Goal: Task Accomplishment & Management: Manage account settings

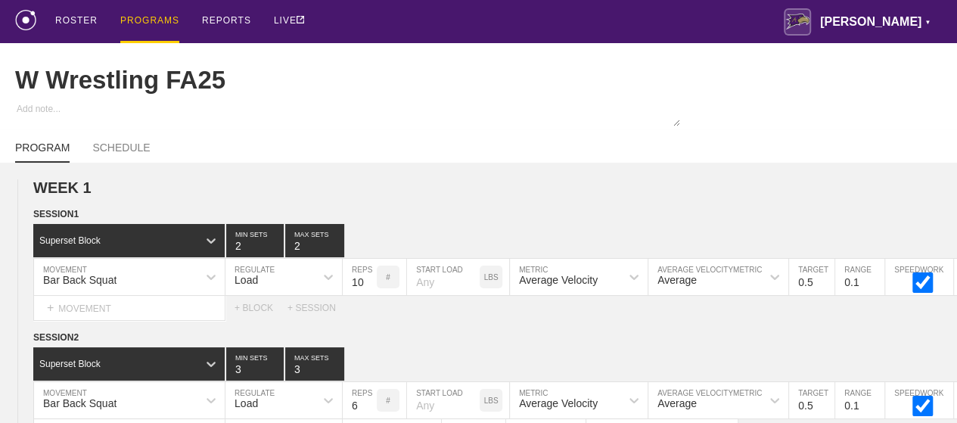
click at [139, 19] on div "PROGRAMS" at bounding box center [149, 21] width 59 height 43
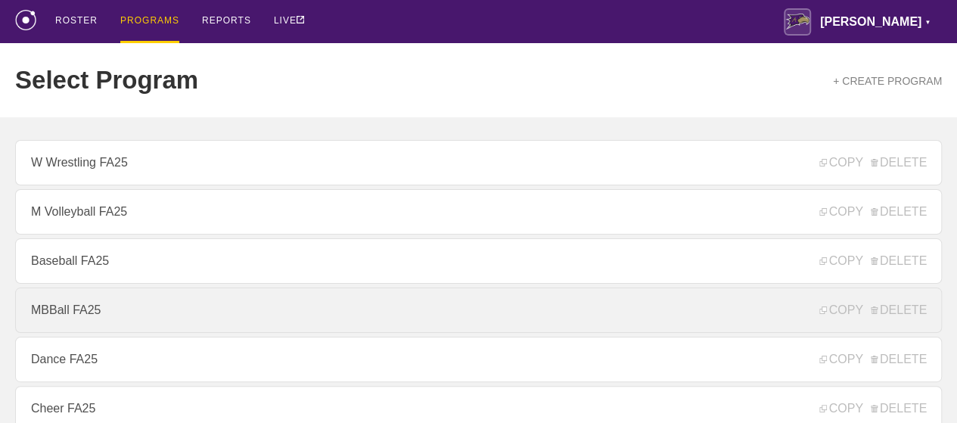
click at [89, 309] on link "MBBall FA25" at bounding box center [478, 309] width 927 height 45
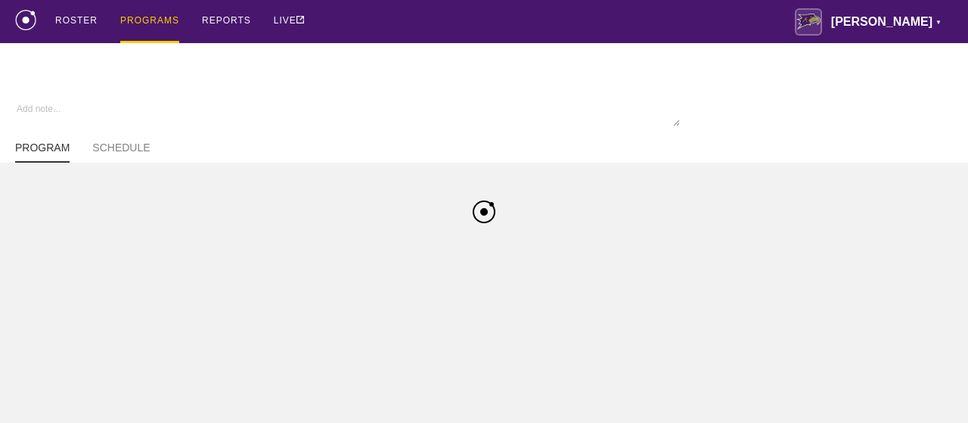
type textarea "x"
type input "MBBall FA25"
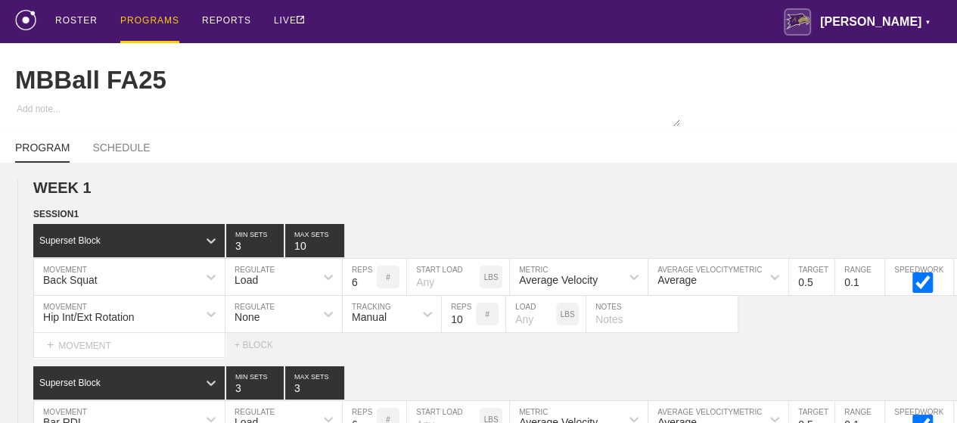
click at [140, 23] on div "PROGRAMS" at bounding box center [149, 21] width 59 height 43
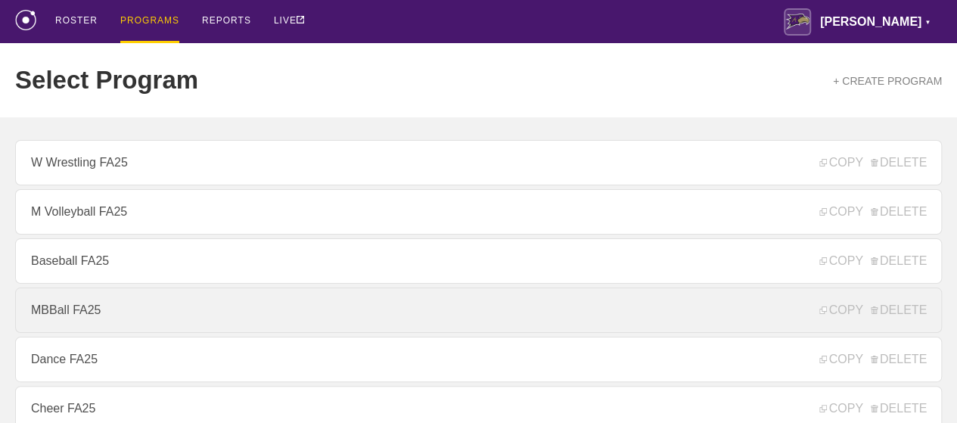
click at [74, 317] on link "MBBall FA25" at bounding box center [478, 309] width 927 height 45
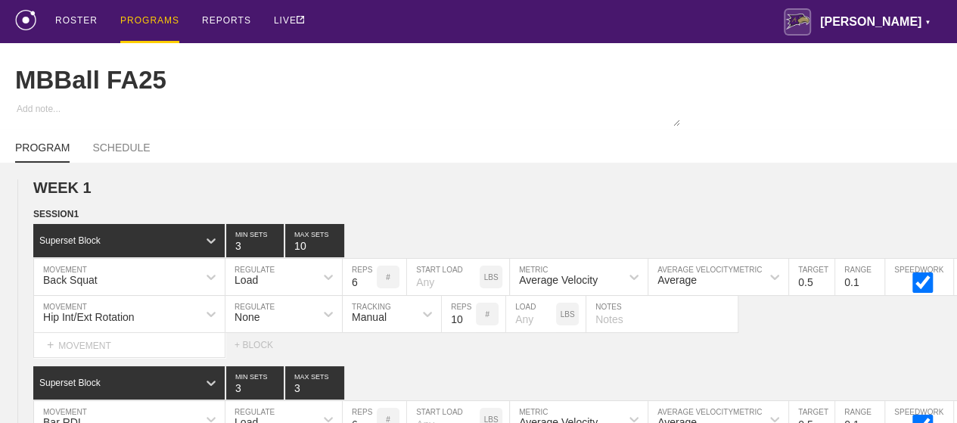
click at [144, 20] on div "PROGRAMS" at bounding box center [149, 21] width 59 height 43
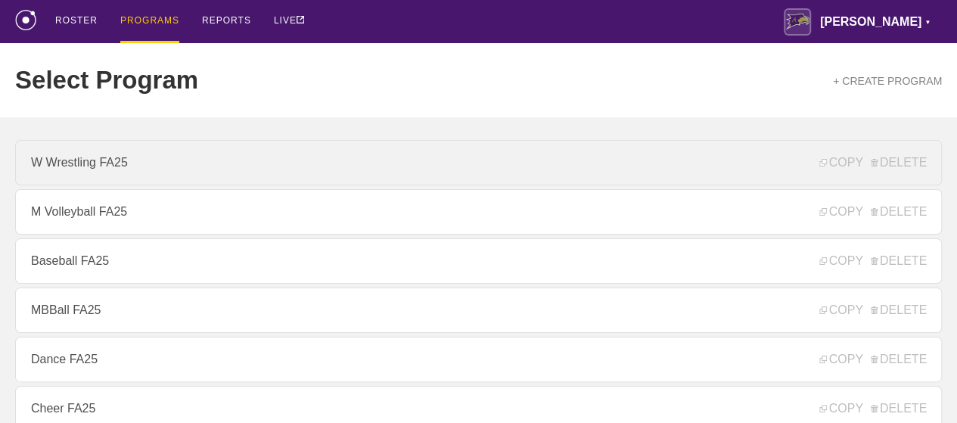
click at [101, 171] on link "W Wrestling FA25" at bounding box center [478, 162] width 927 height 45
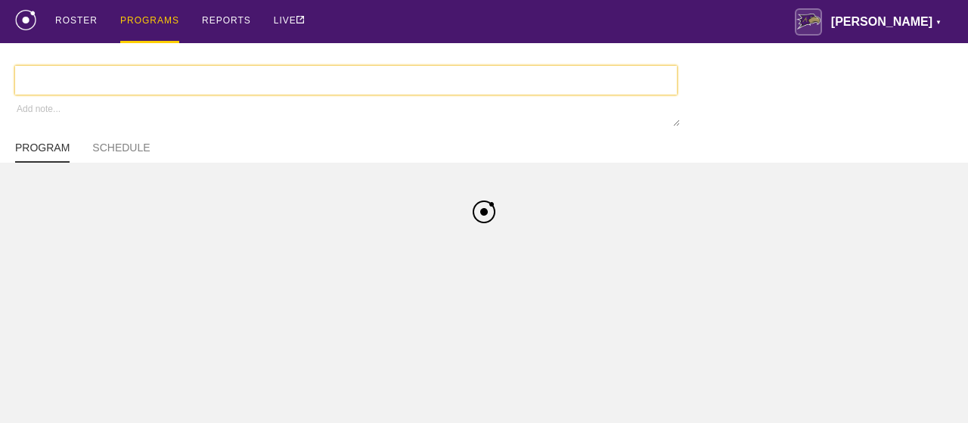
type textarea "x"
type input "W Wrestling FA25"
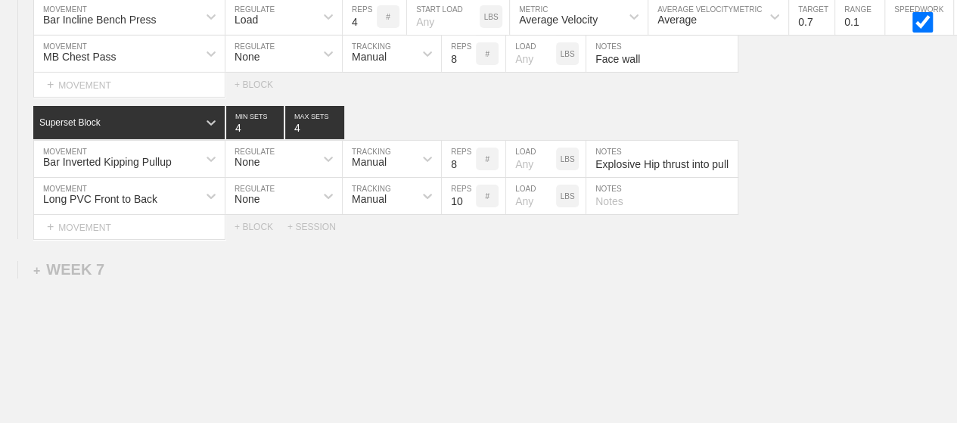
scroll to position [8545, 0]
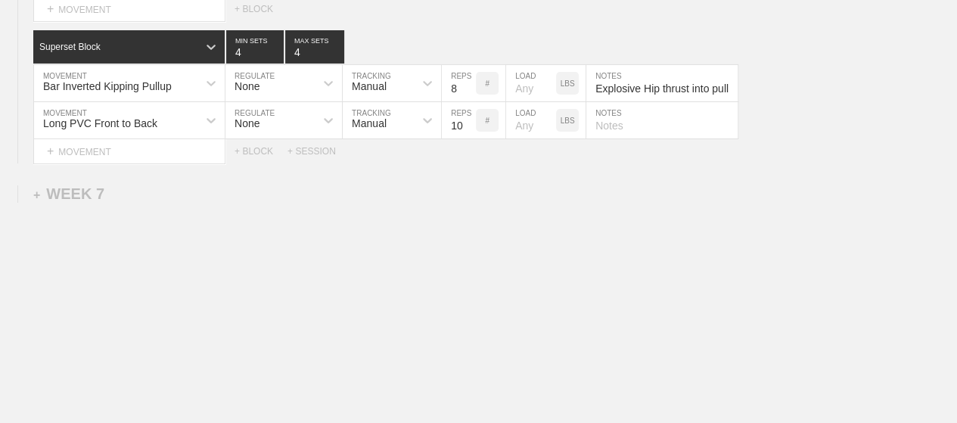
drag, startPoint x: 359, startPoint y: 162, endPoint x: 315, endPoint y: 220, distance: 72.5
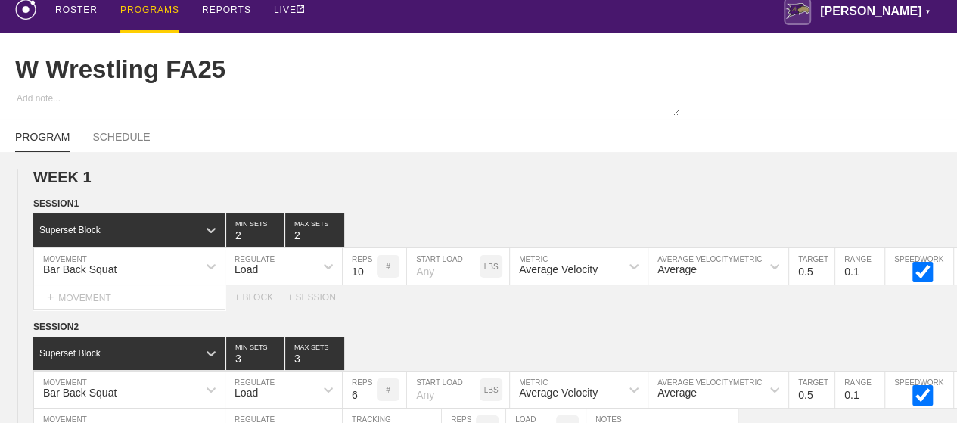
scroll to position [0, 0]
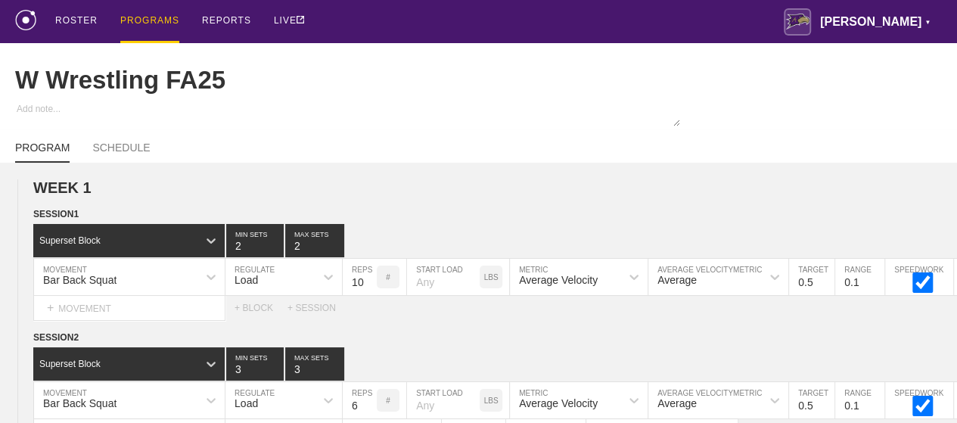
click at [152, 15] on div "PROGRAMS" at bounding box center [149, 21] width 59 height 43
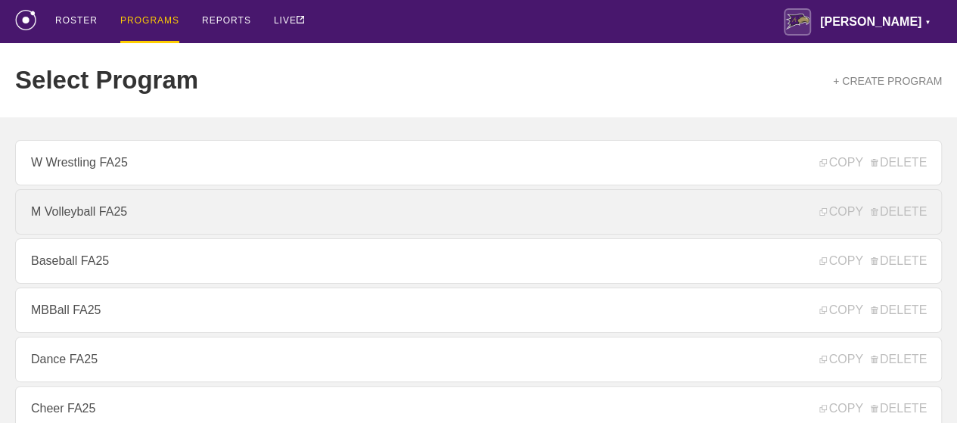
scroll to position [227, 0]
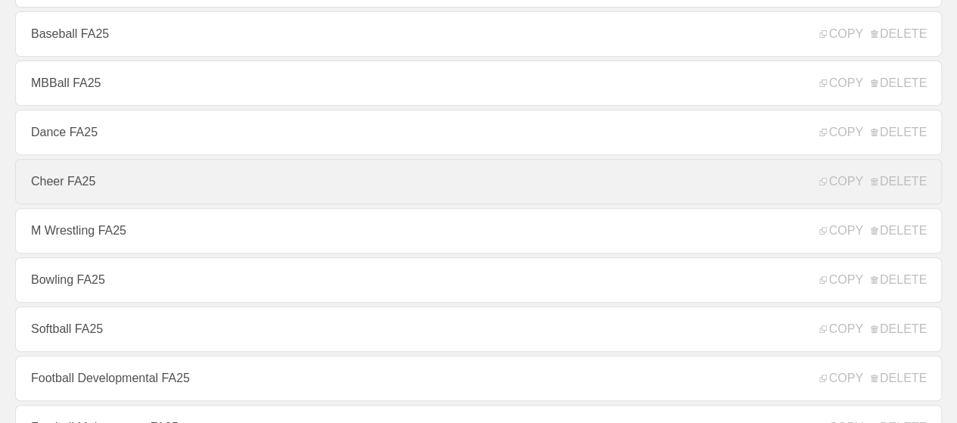
click at [78, 181] on link "Cheer FA25" at bounding box center [478, 181] width 927 height 45
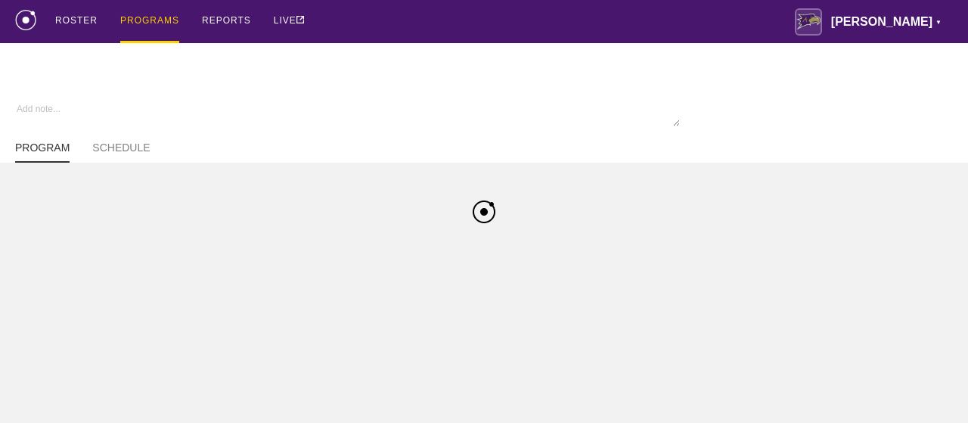
type textarea "x"
type input "Cheer FA25"
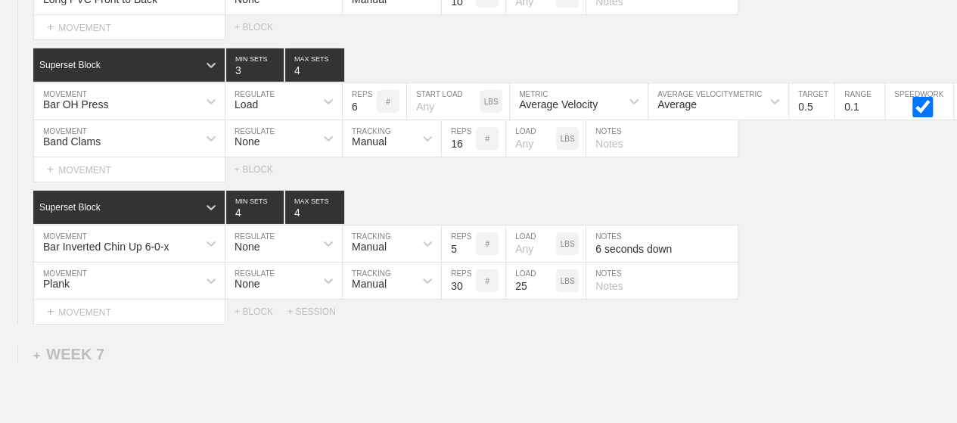
scroll to position [8393, 0]
